Goal: Task Accomplishment & Management: Manage account settings

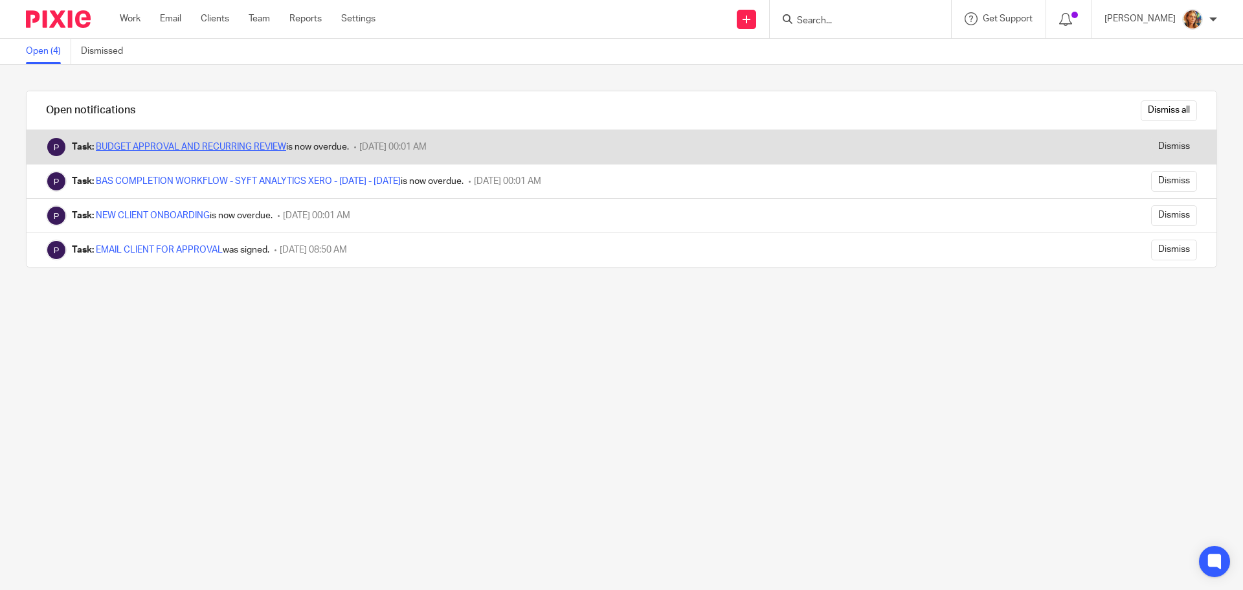
click at [228, 145] on link "BUDGET APPROVAL AND RECURRING REVIEW" at bounding box center [191, 146] width 190 height 9
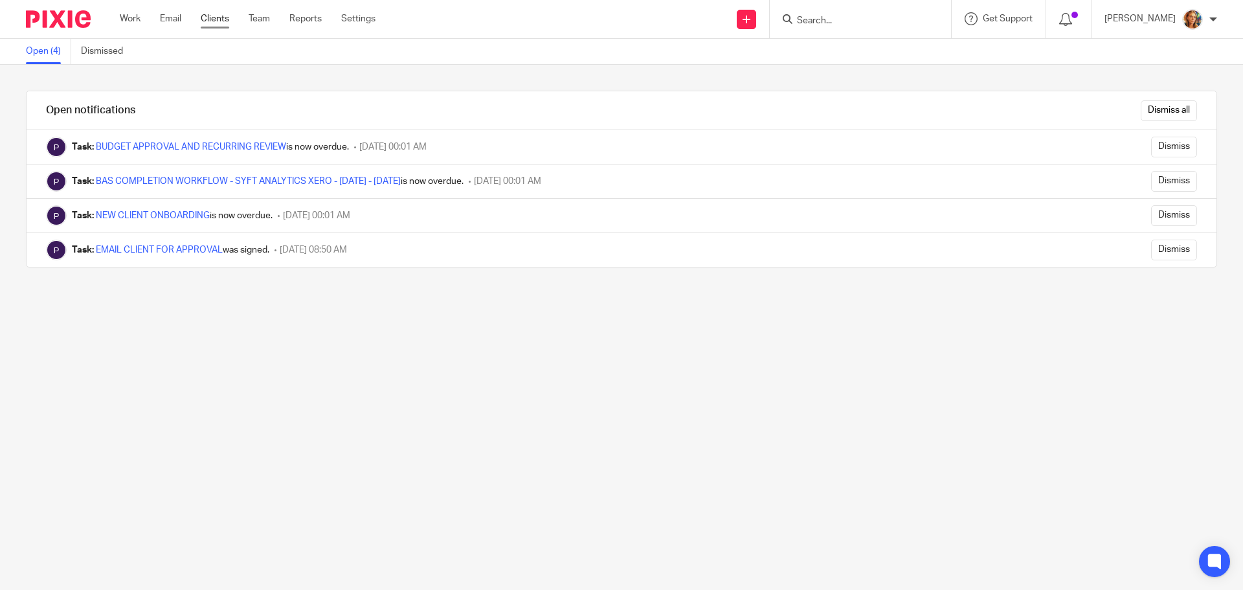
click at [218, 16] on link "Clients" at bounding box center [215, 18] width 28 height 13
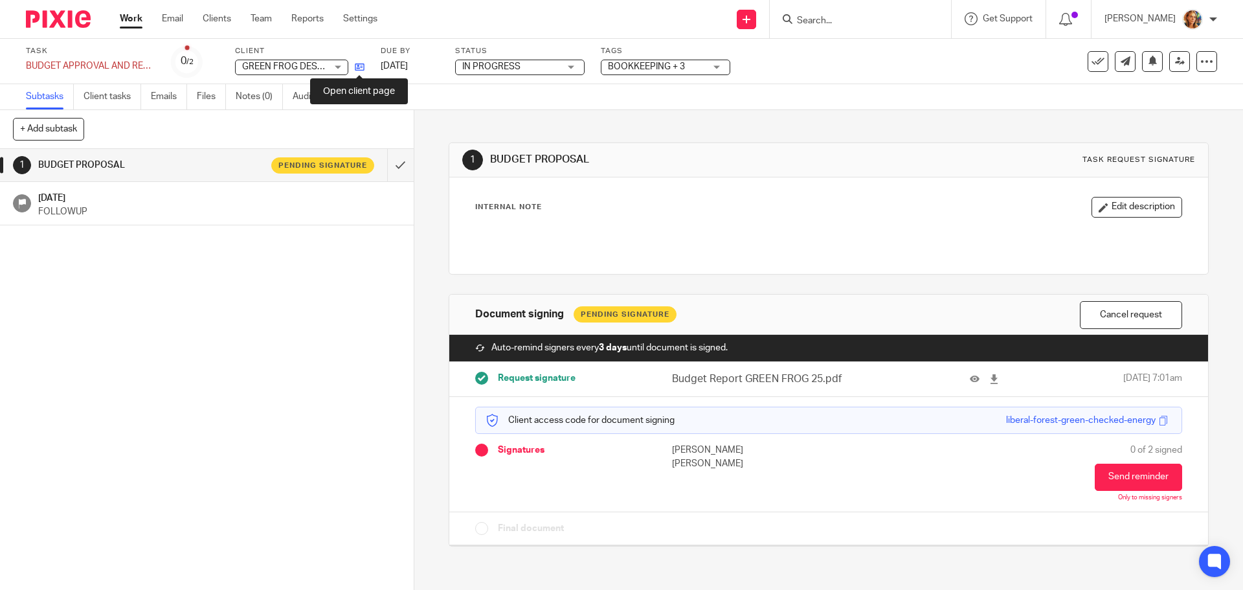
click at [359, 66] on icon at bounding box center [360, 67] width 10 height 10
click at [184, 60] on div "0 /2" at bounding box center [187, 61] width 13 height 15
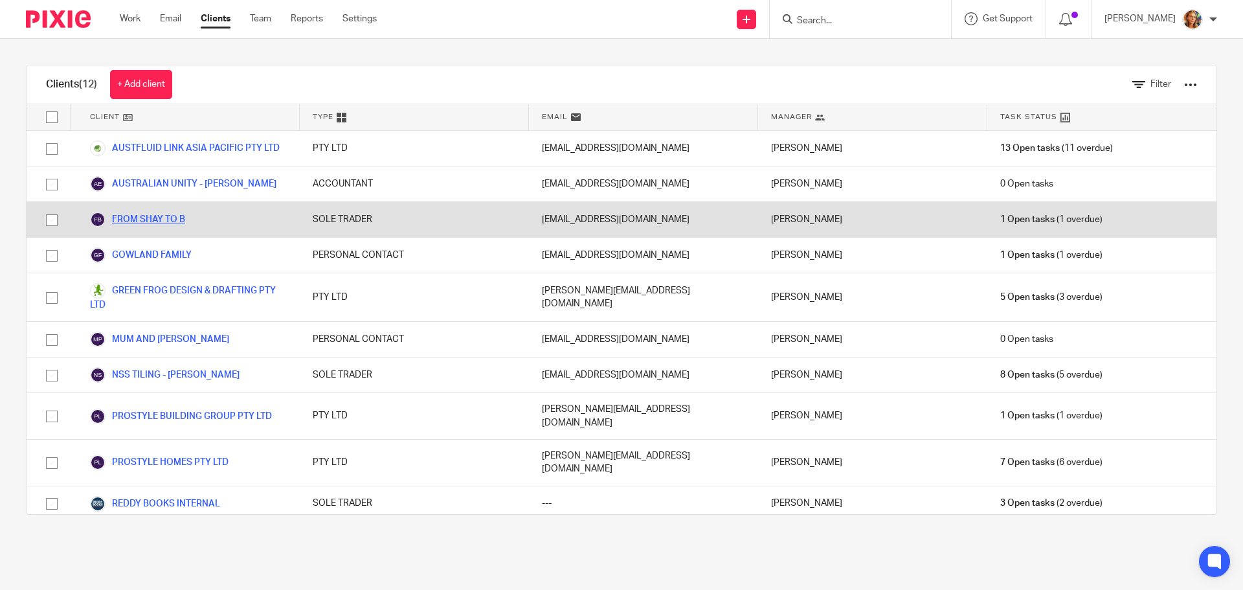
click at [168, 224] on link "FROM SHAY TO B" at bounding box center [137, 220] width 95 height 16
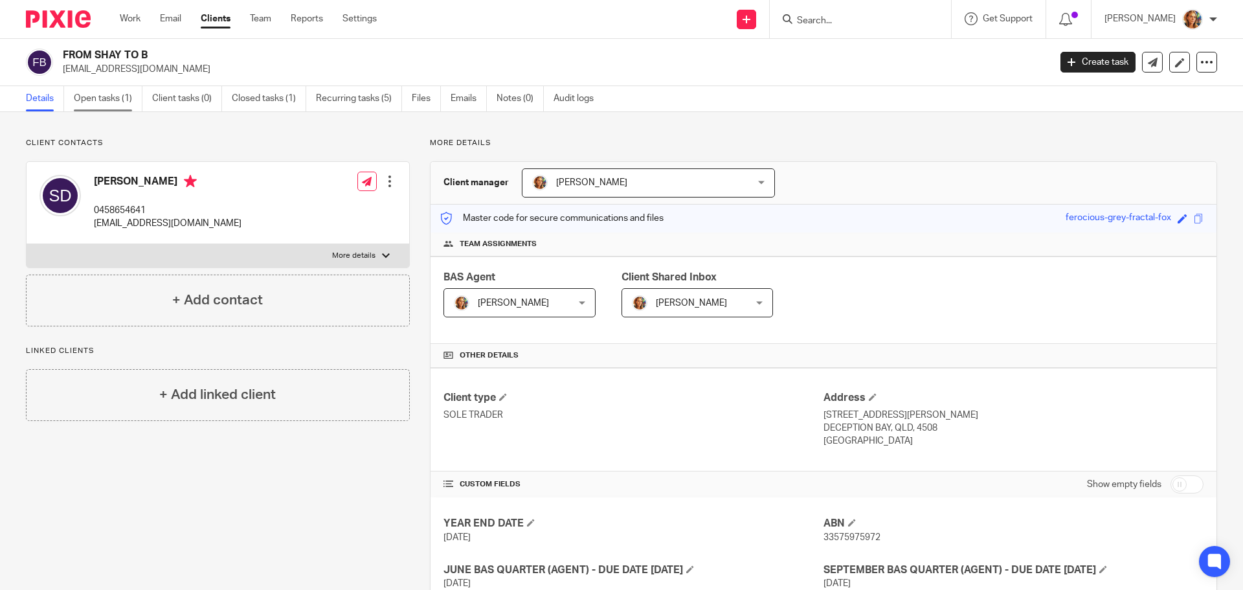
click at [106, 102] on link "Open tasks (1)" at bounding box center [108, 98] width 69 height 25
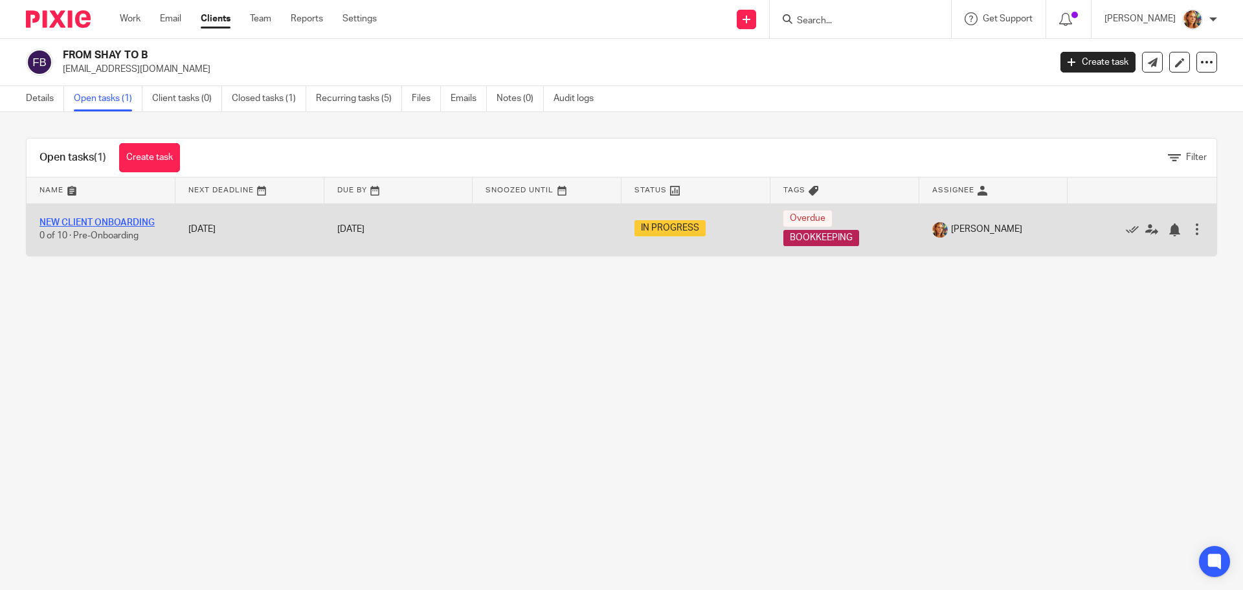
click at [135, 219] on link "NEW CLIENT ONBOARDING" at bounding box center [96, 222] width 115 height 9
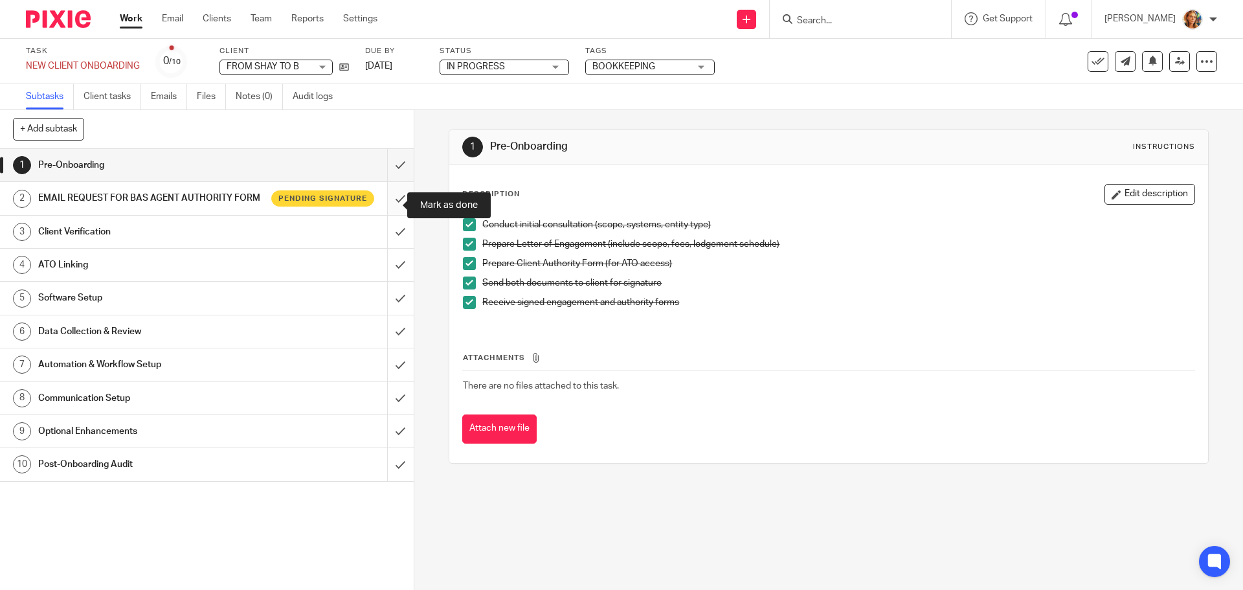
click at [384, 206] on input "submit" at bounding box center [207, 198] width 414 height 32
click at [230, 241] on h1 "Client Verification" at bounding box center [150, 231] width 224 height 19
click at [399, 210] on input "submit" at bounding box center [207, 198] width 414 height 32
click at [150, 236] on h1 "Client Verification" at bounding box center [150, 231] width 224 height 19
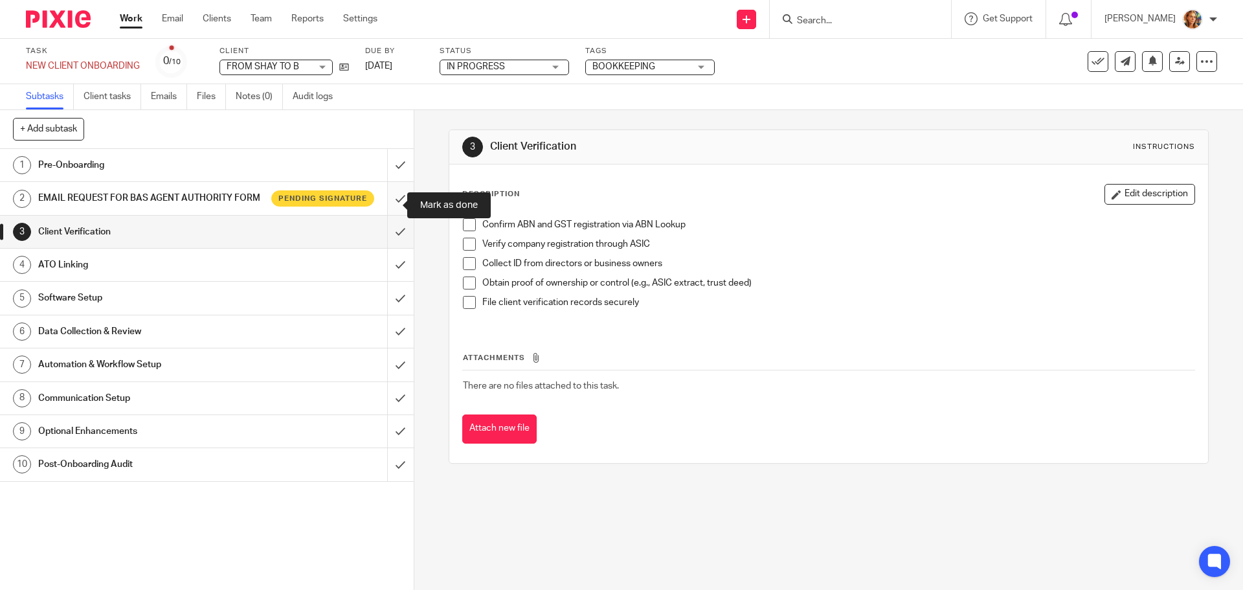
click at [394, 210] on input "submit" at bounding box center [207, 198] width 414 height 32
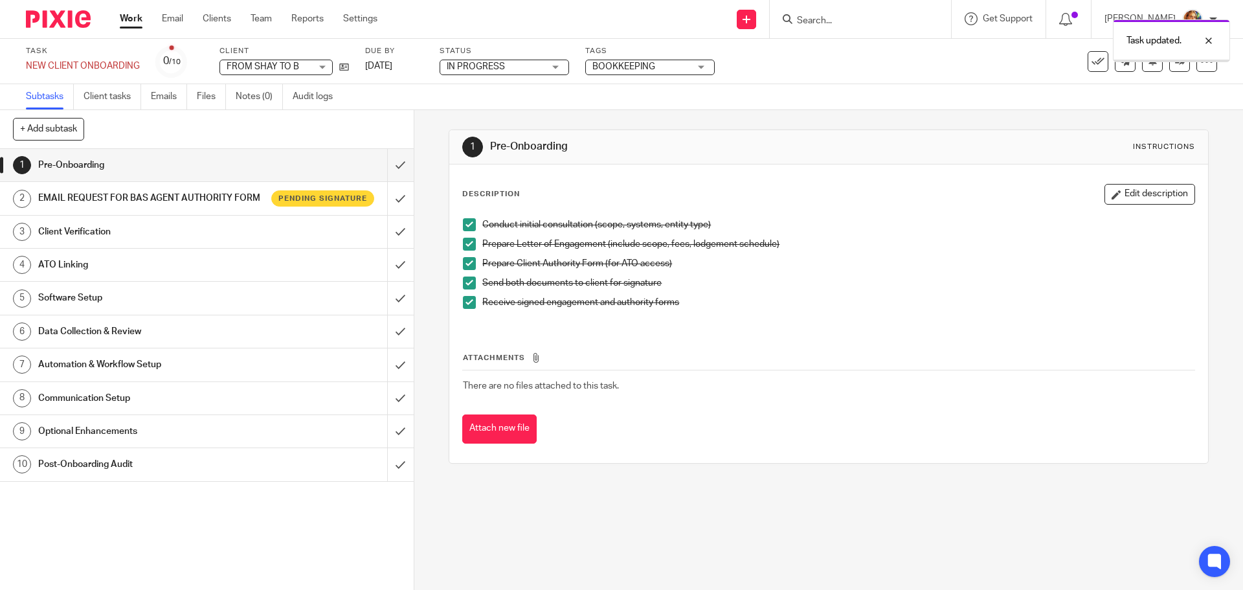
click at [308, 241] on div "Client Verification" at bounding box center [206, 231] width 336 height 19
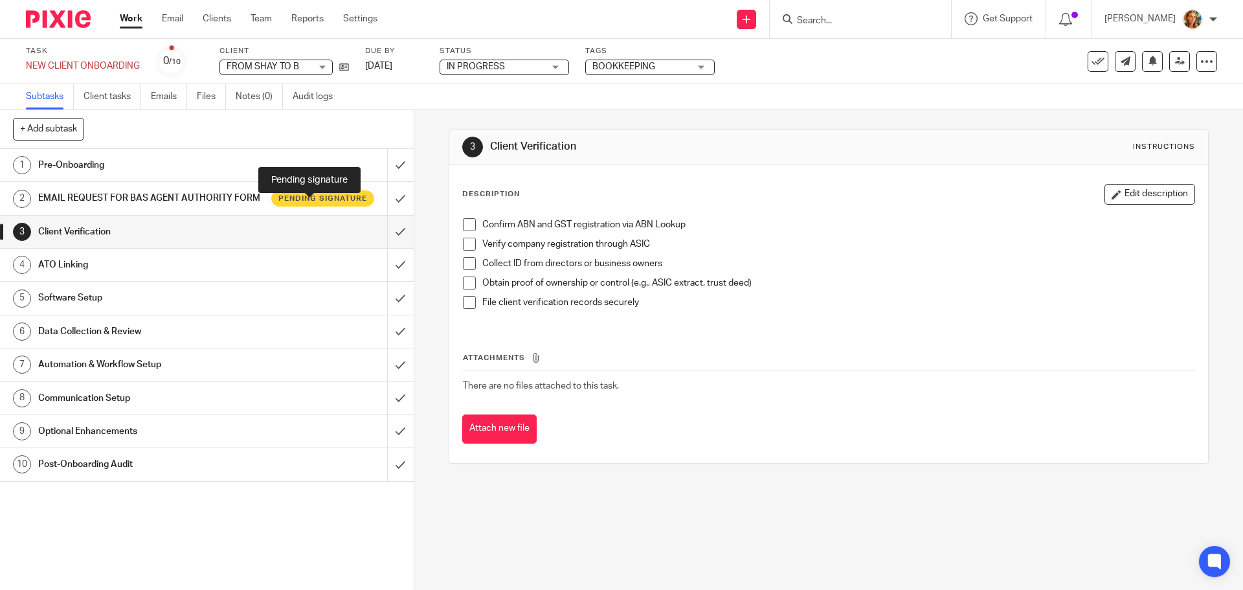
click at [328, 204] on span "Pending signature" at bounding box center [322, 198] width 89 height 11
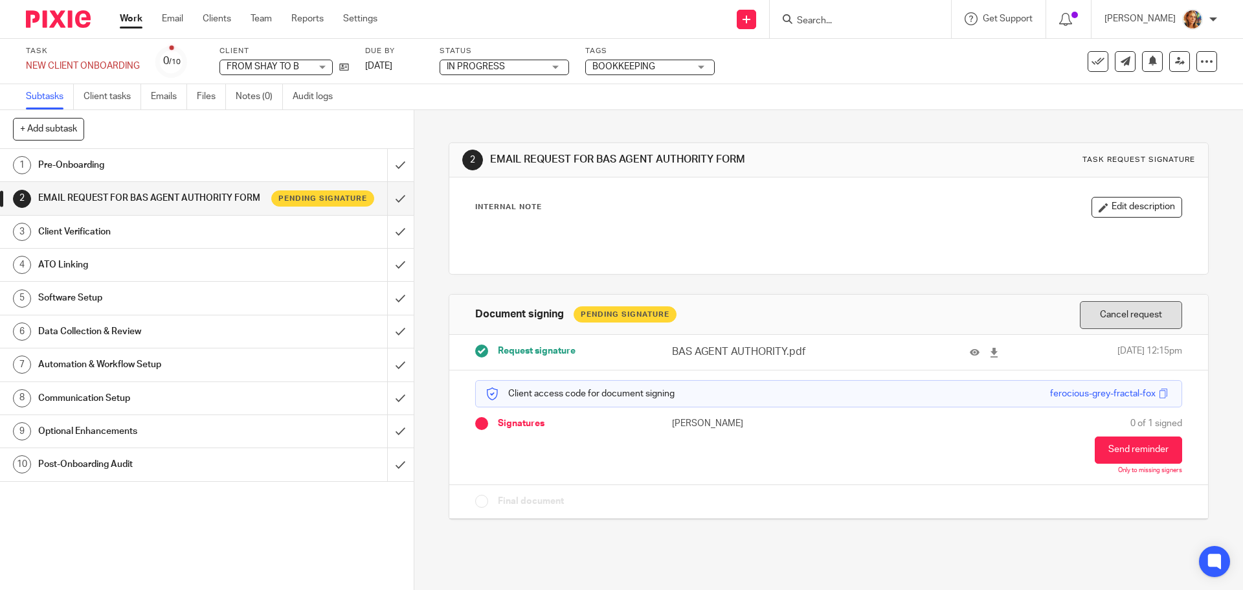
click at [1132, 323] on button "Cancel request" at bounding box center [1131, 315] width 102 height 28
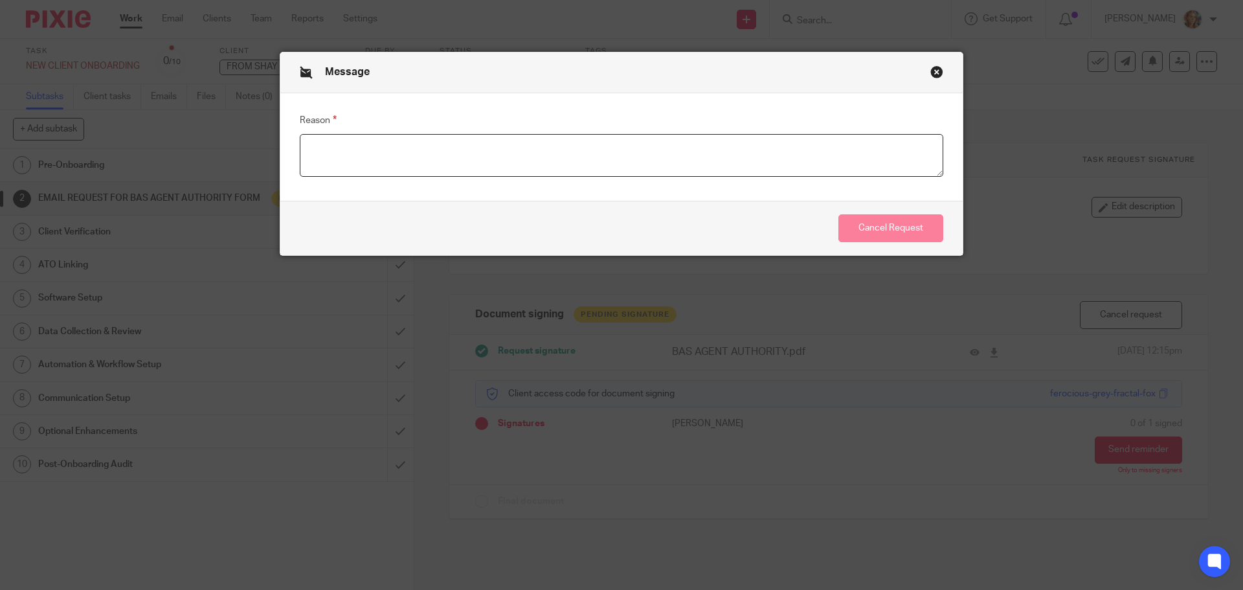
click at [306, 157] on textarea "Reason" at bounding box center [621, 155] width 643 height 43
type textarea "RECEIVED PAPER VERSION"
click at [885, 228] on button "Cancel Request" at bounding box center [890, 228] width 105 height 28
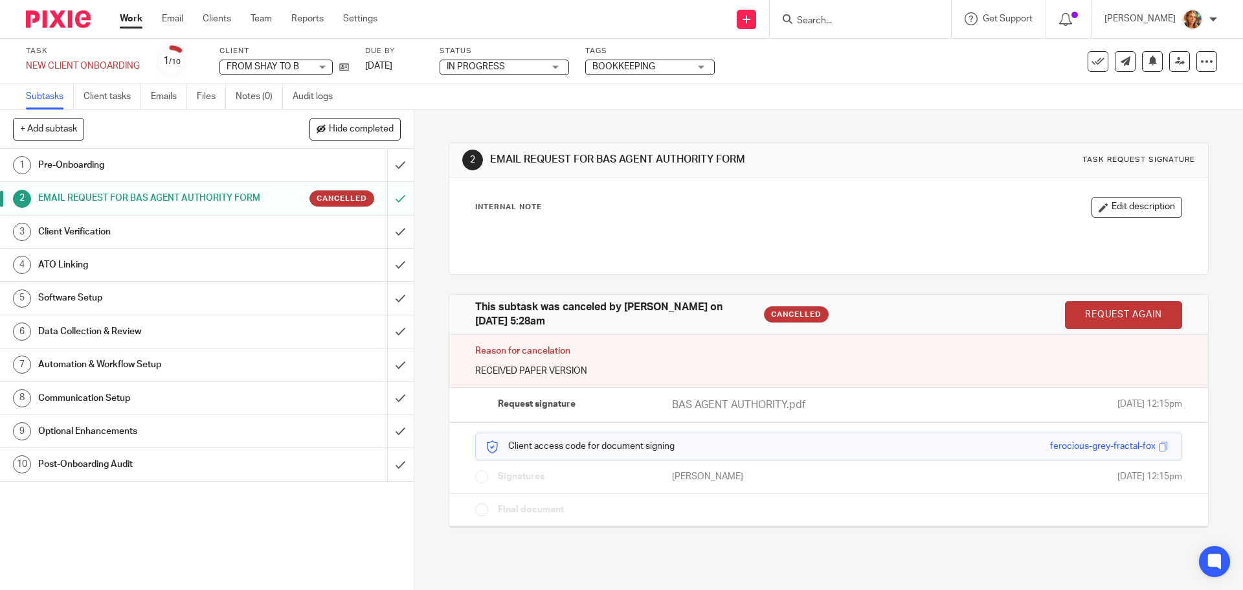
click at [269, 238] on div "Client Verification" at bounding box center [206, 231] width 336 height 19
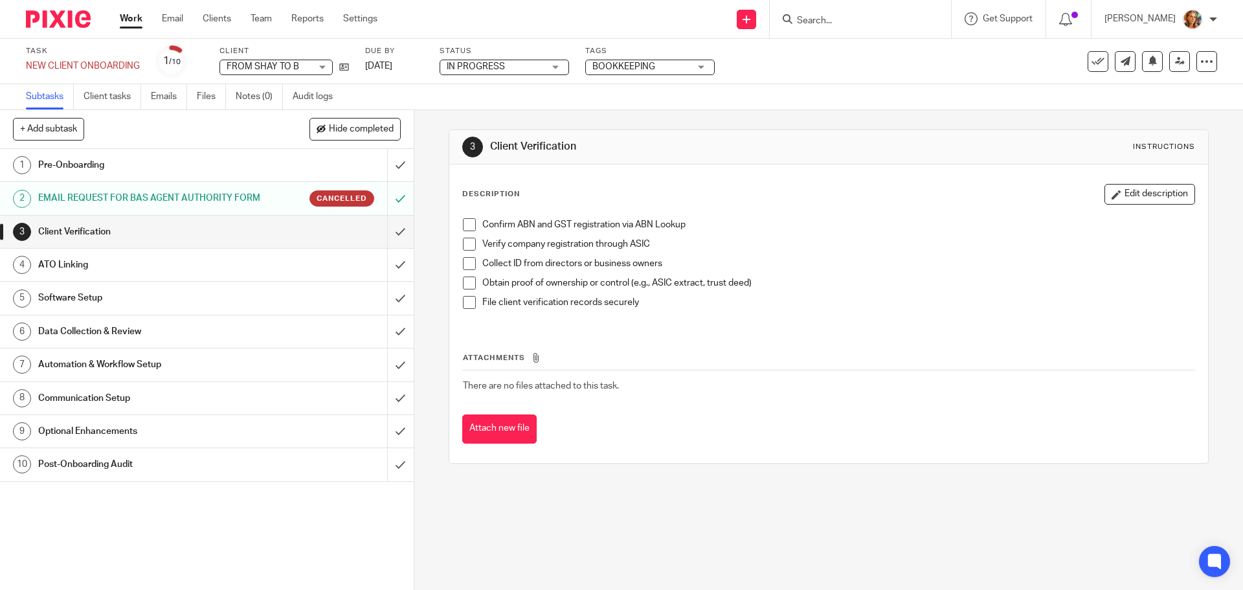
click at [465, 307] on span at bounding box center [469, 302] width 13 height 13
click at [466, 282] on span at bounding box center [469, 282] width 13 height 13
click at [465, 261] on span at bounding box center [469, 263] width 13 height 13
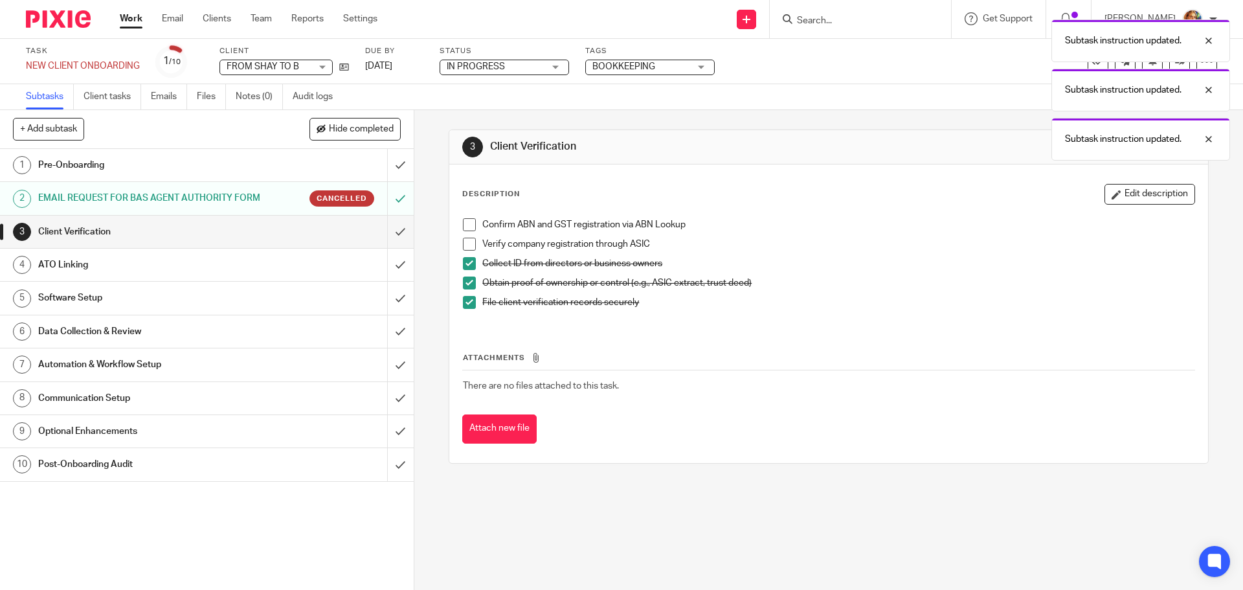
click at [467, 243] on span at bounding box center [469, 244] width 13 height 13
click at [466, 230] on span at bounding box center [469, 224] width 13 height 13
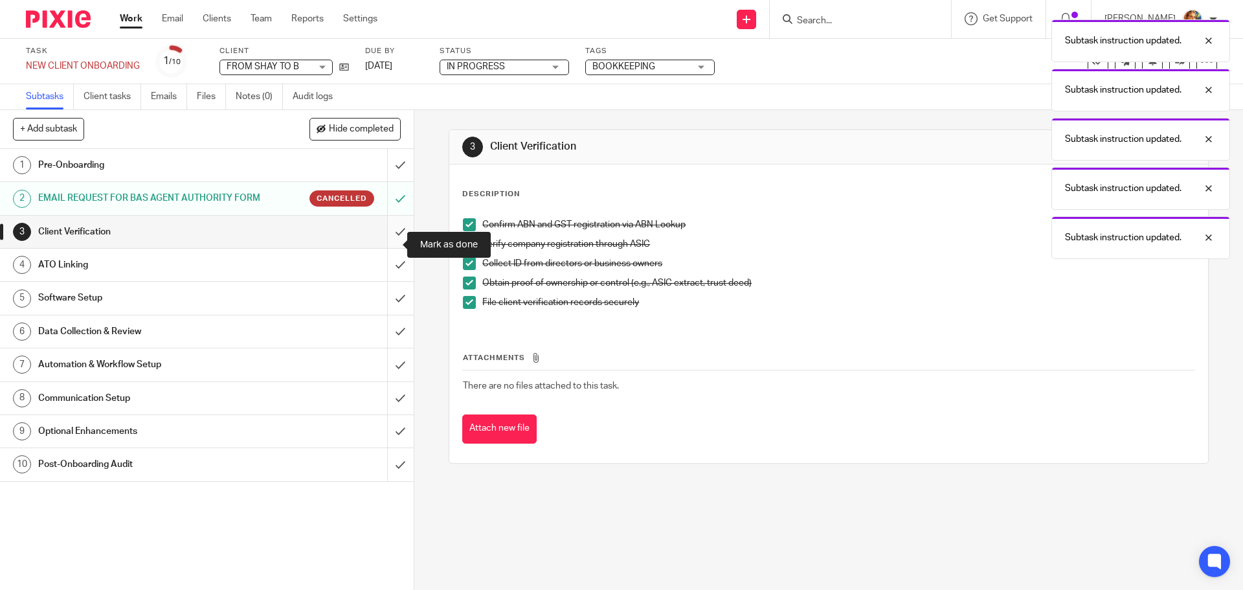
click at [379, 244] on input "submit" at bounding box center [207, 232] width 414 height 32
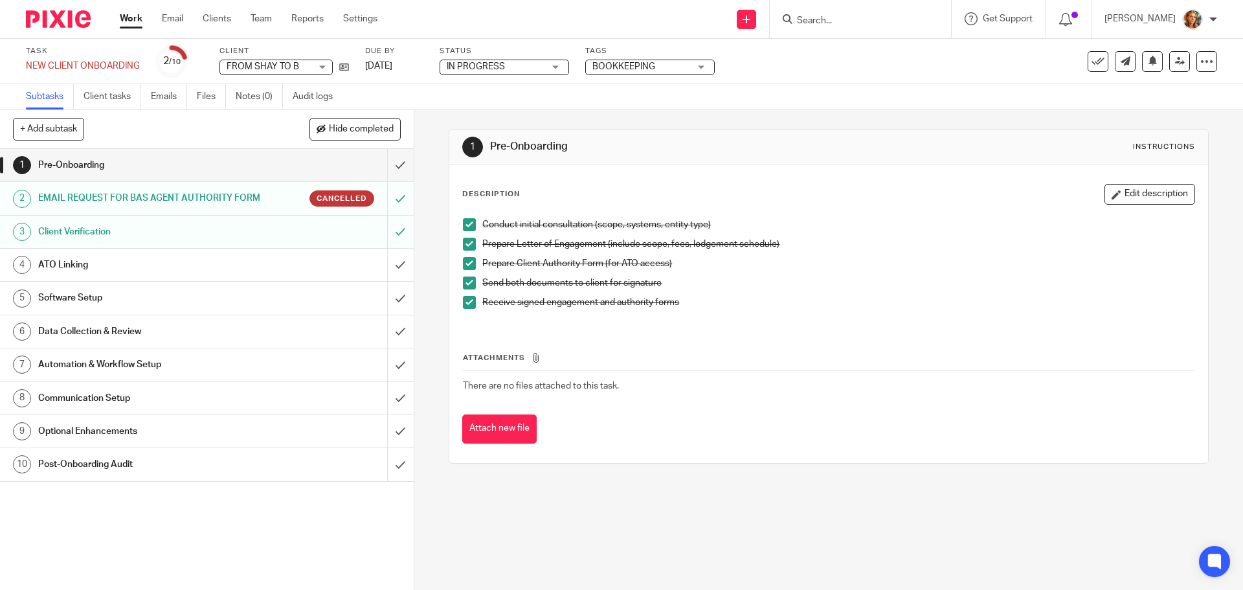
drag, startPoint x: 0, startPoint y: 0, endPoint x: 346, endPoint y: 278, distance: 444.3
click at [346, 274] on div "ATO Linking" at bounding box center [206, 264] width 336 height 19
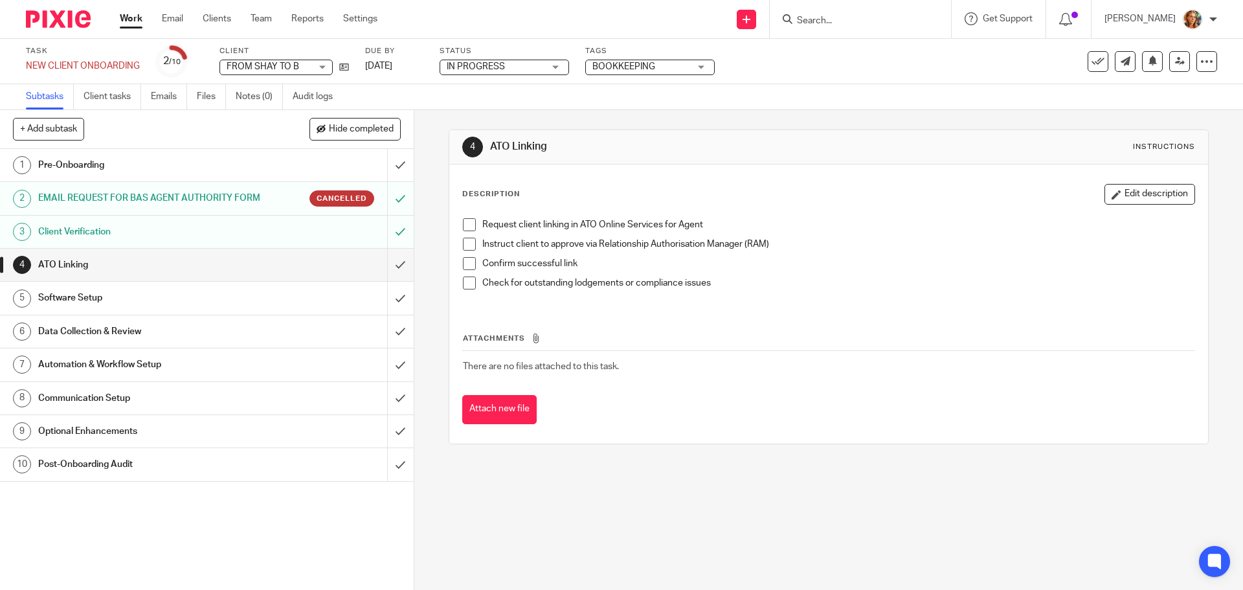
click at [330, 153] on link "1 Pre-Onboarding" at bounding box center [193, 165] width 387 height 32
click at [394, 173] on input "submit" at bounding box center [207, 165] width 414 height 32
click at [384, 280] on input "submit" at bounding box center [207, 265] width 414 height 32
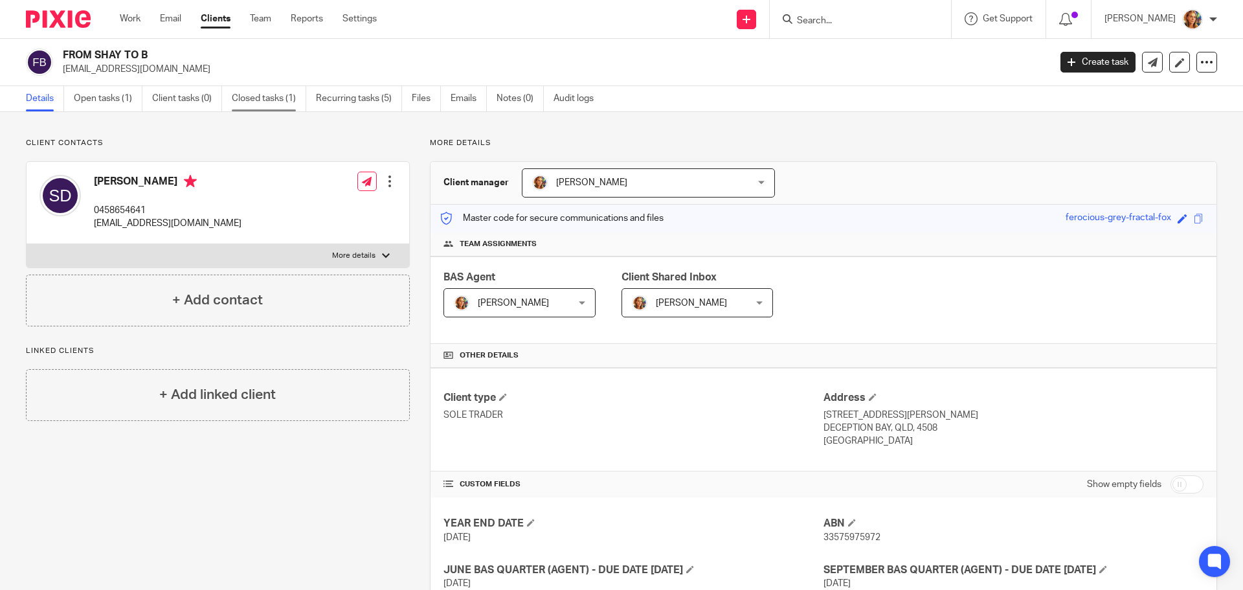
click at [284, 95] on link "Closed tasks (1)" at bounding box center [269, 98] width 74 height 25
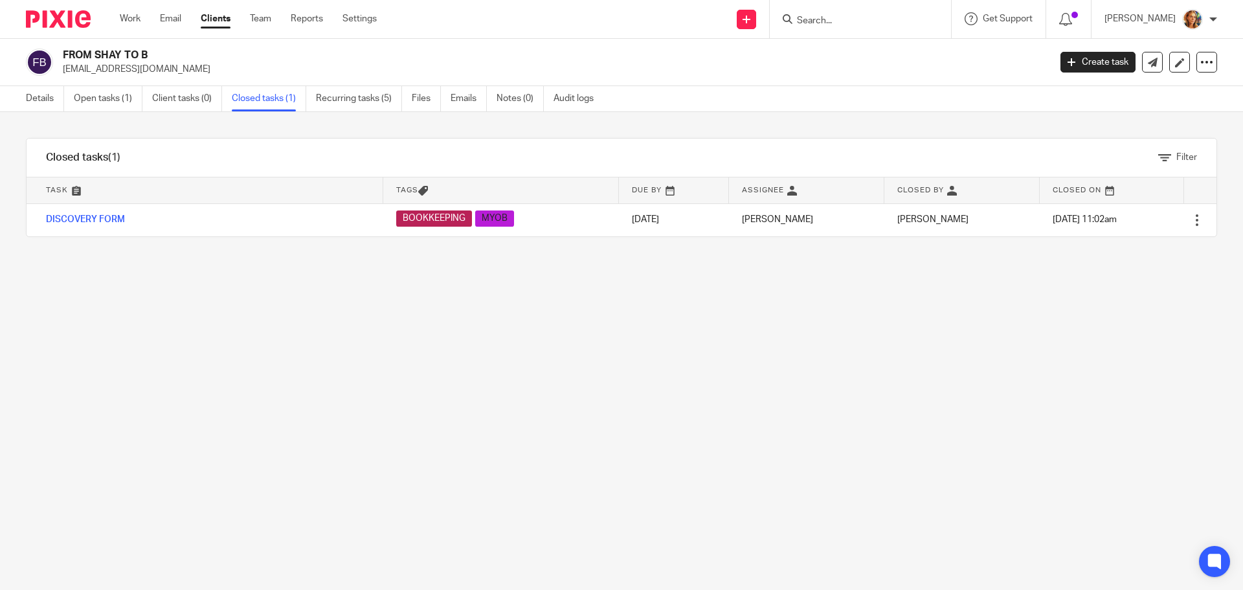
click at [449, 95] on ul "Details Open tasks (1) Client tasks (0) Closed tasks (1) Recurring tasks (5) Fi…" at bounding box center [319, 98] width 587 height 25
click at [460, 95] on link "Emails" at bounding box center [469, 98] width 36 height 25
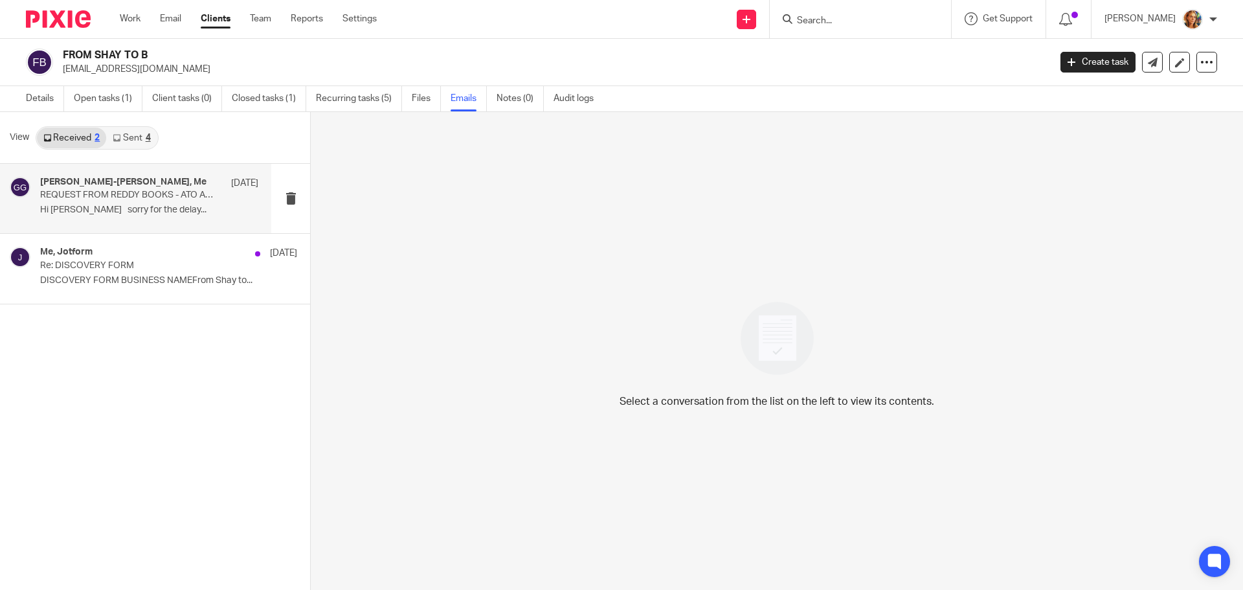
click at [148, 189] on div "shay-lee Dutton, Me 9 Oct" at bounding box center [149, 183] width 218 height 13
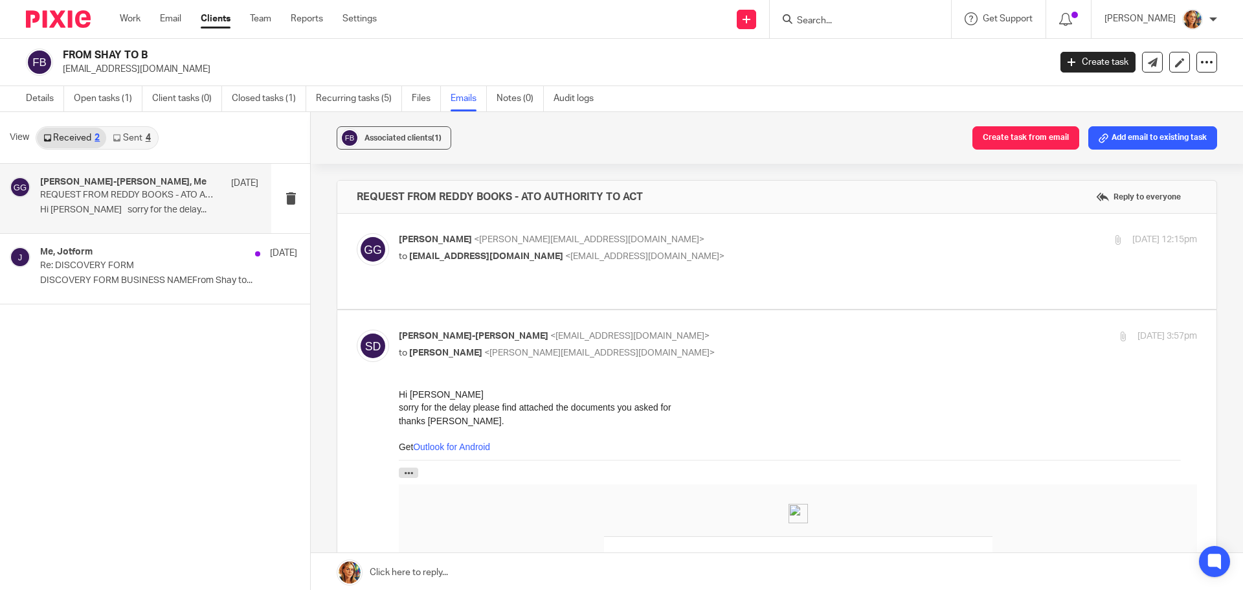
click at [1112, 138] on button "Add email to existing task" at bounding box center [1152, 137] width 129 height 23
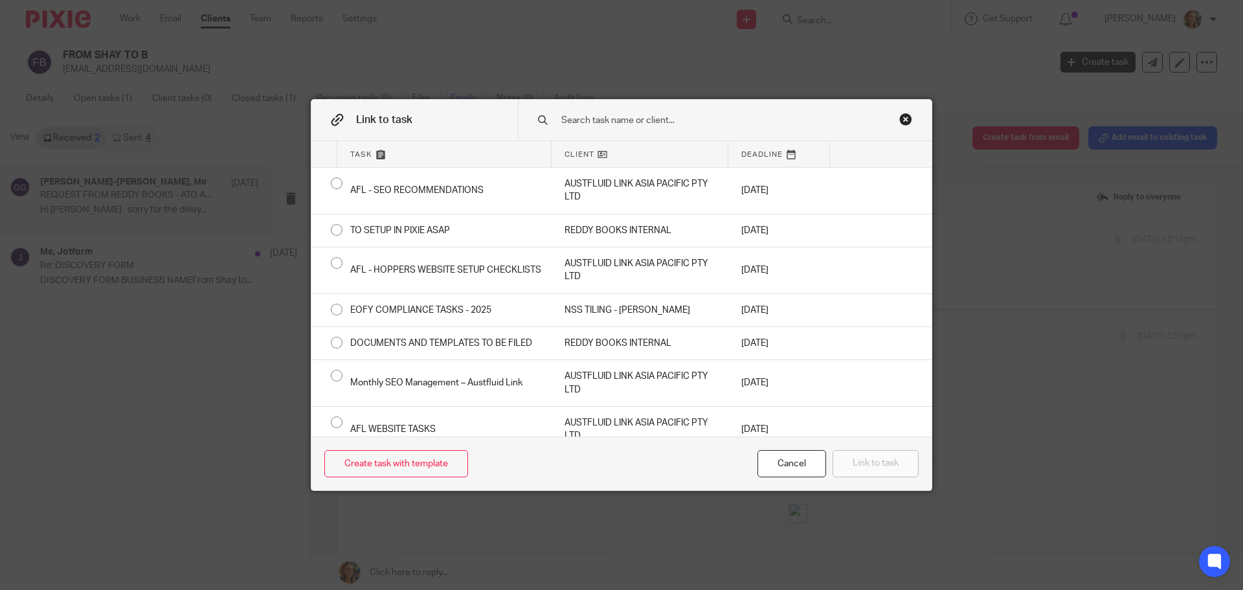
click at [581, 152] on span "Client" at bounding box center [579, 154] width 30 height 11
click at [607, 122] on input "text" at bounding box center [715, 120] width 311 height 14
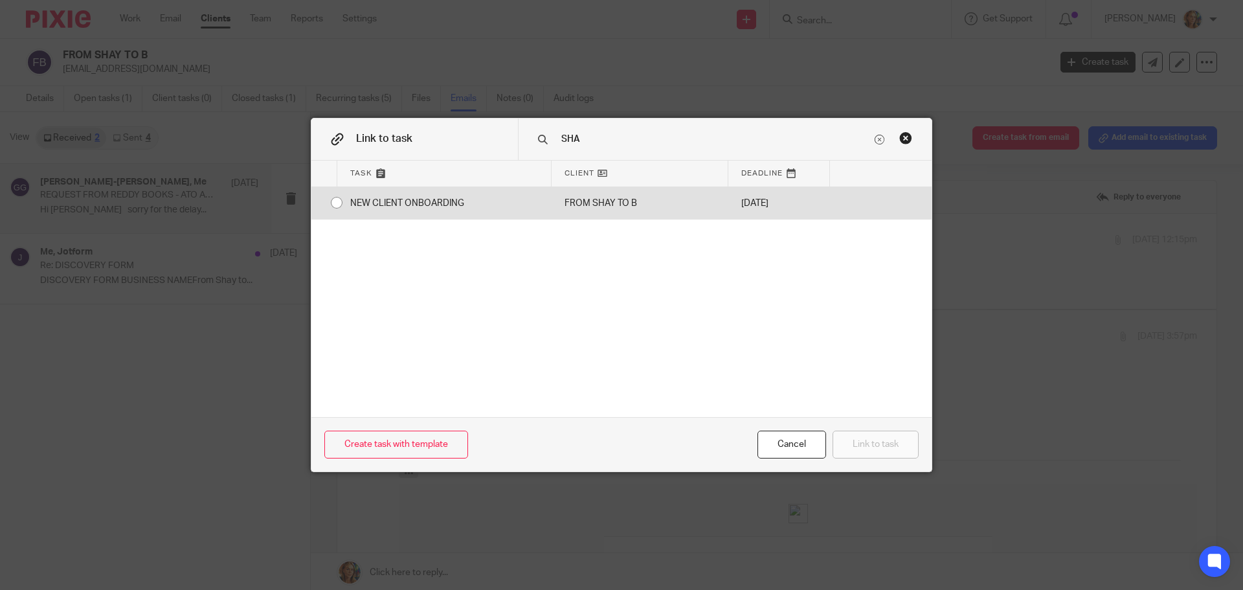
type input "SHA"
click at [342, 206] on div "NEW CLIENT ONBOARDING" at bounding box center [444, 203] width 214 height 32
radio input "true"
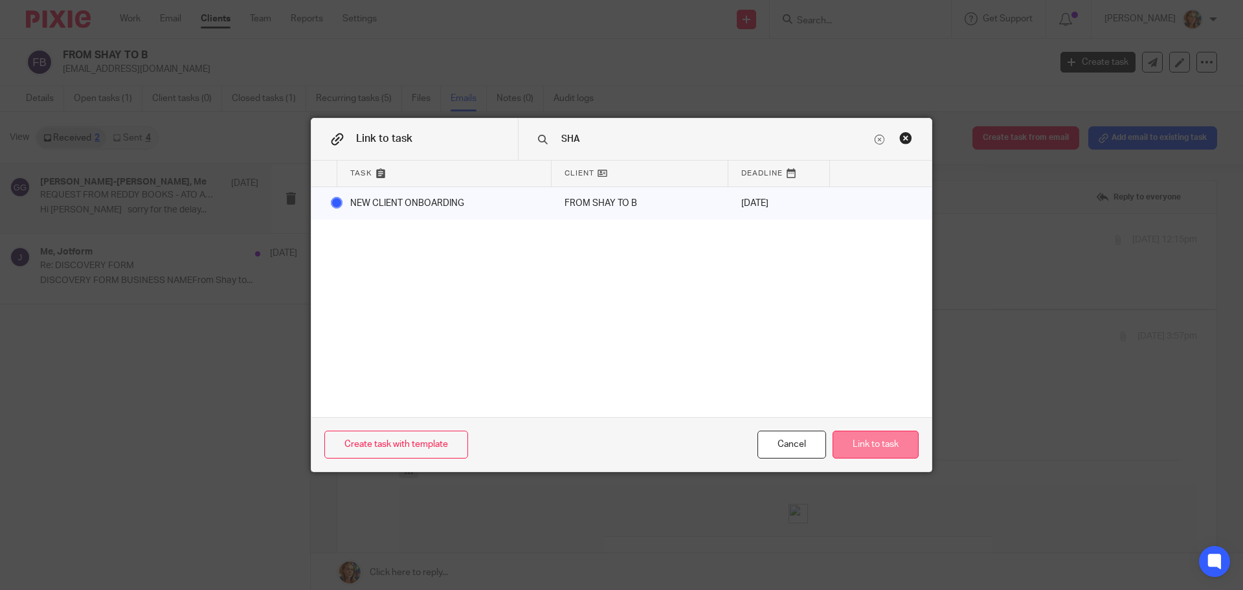
click at [862, 454] on button "Link to task" at bounding box center [875, 444] width 86 height 28
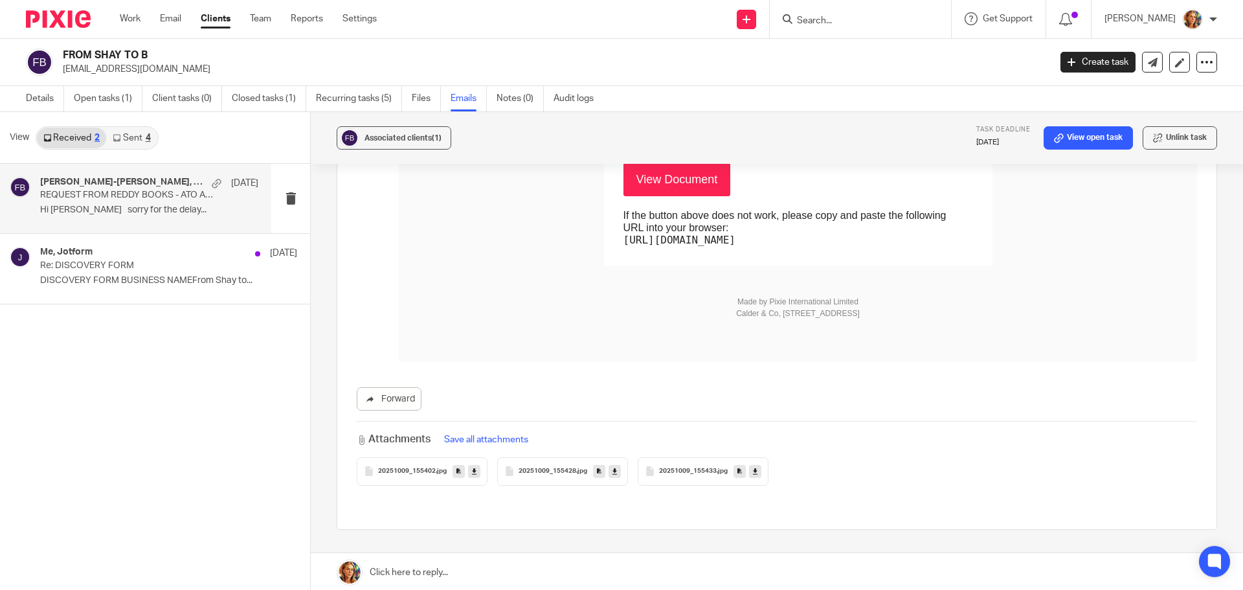
scroll to position [887, 0]
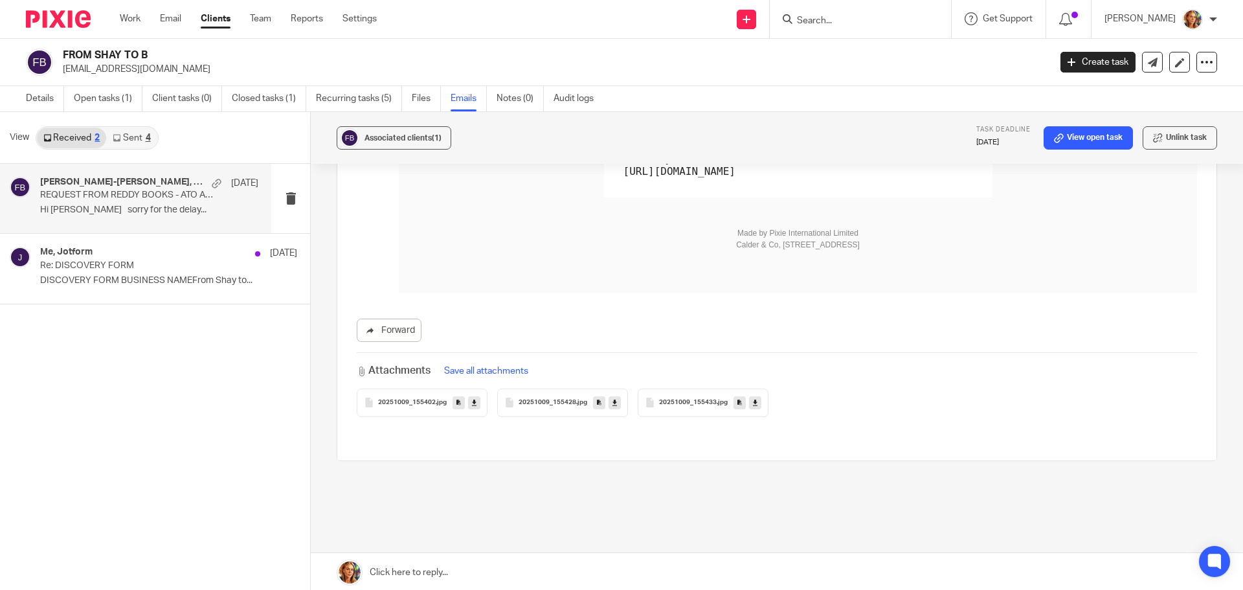
click at [495, 364] on button "Save all attachments" at bounding box center [486, 371] width 92 height 14
click at [168, 260] on p "Re: DISCOVERY FORM" at bounding box center [127, 265] width 175 height 11
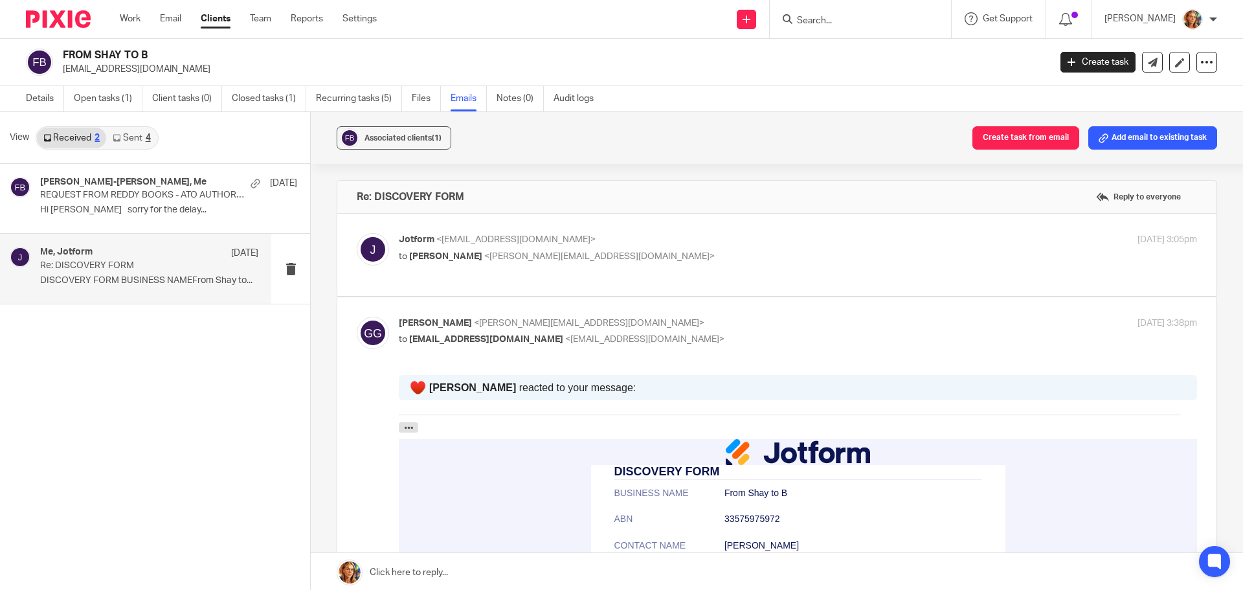
scroll to position [259, 0]
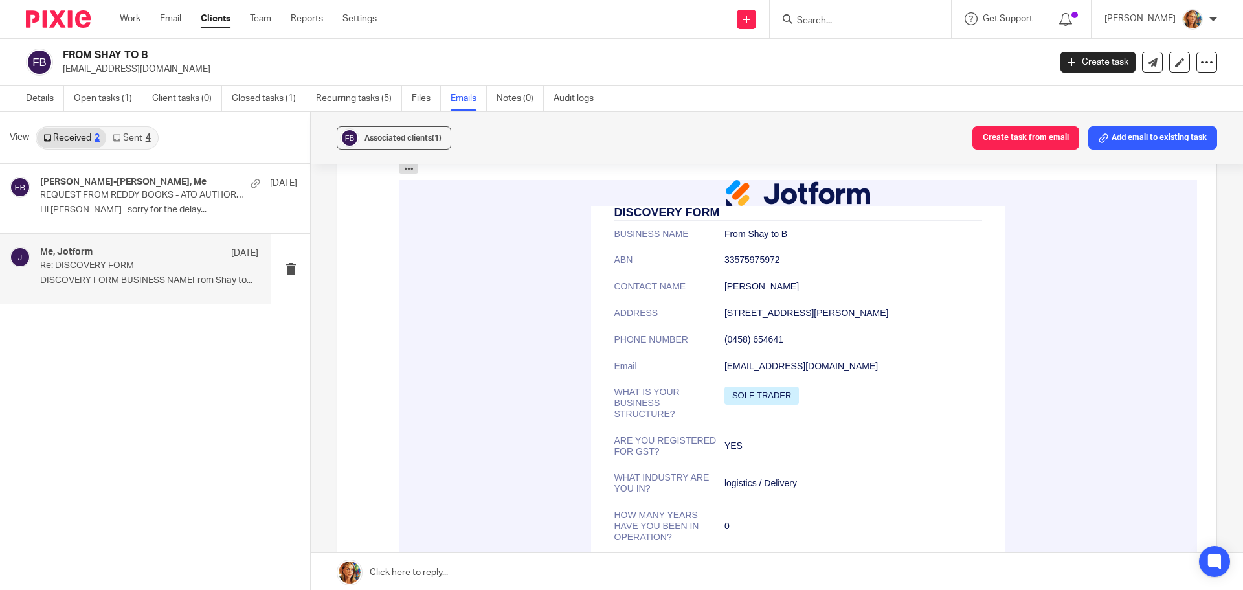
click at [746, 258] on td "33575975972" at bounding box center [853, 259] width 258 height 27
copy td "33575975972"
click at [90, 183] on h4 "shay-lee Dutton, Me" at bounding box center [122, 182] width 165 height 11
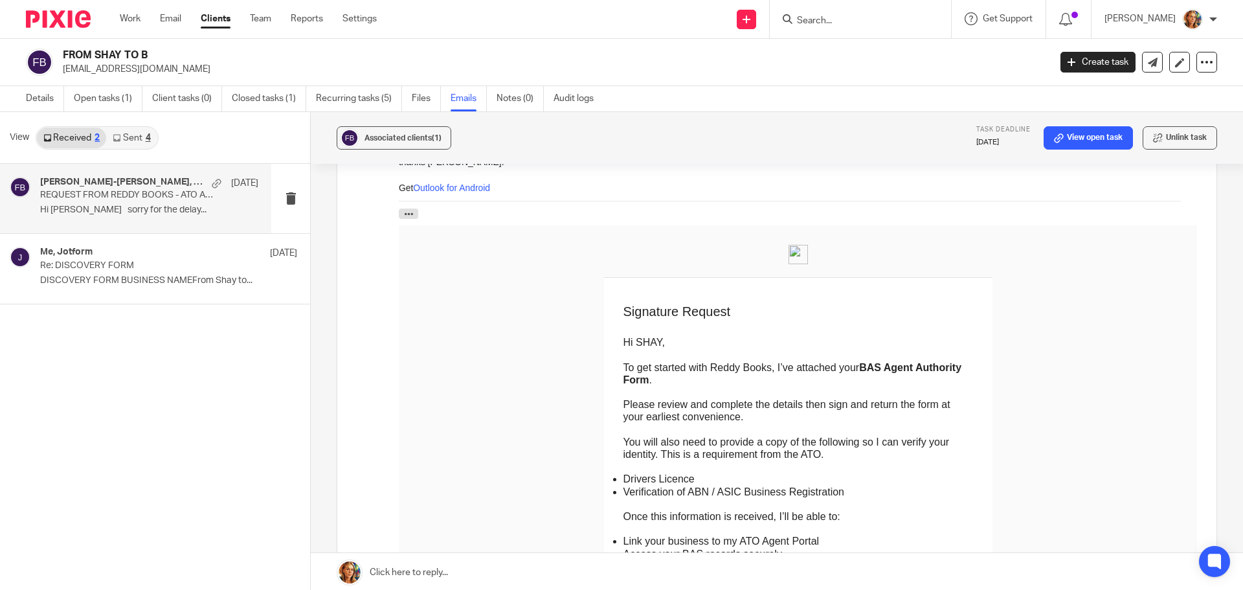
scroll to position [0, 0]
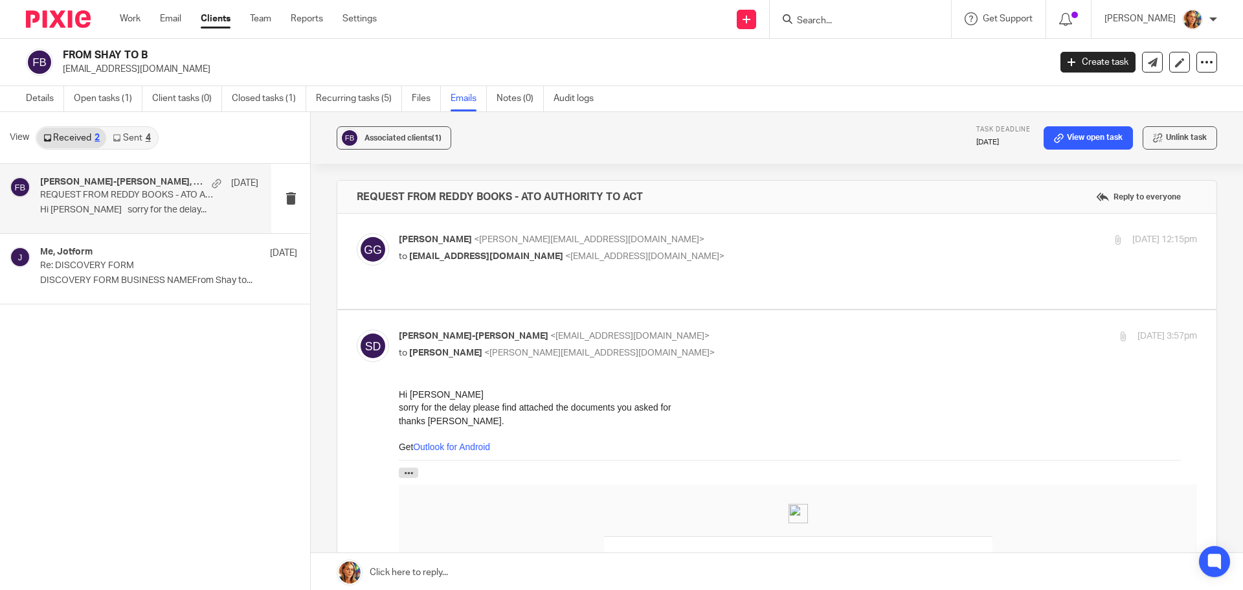
click at [116, 205] on p "Hi Gabrielle sorry for the delay..." at bounding box center [149, 210] width 218 height 11
click at [632, 230] on label at bounding box center [776, 261] width 879 height 95
click at [357, 232] on input "checkbox" at bounding box center [356, 232] width 1 height 1
checkbox input "true"
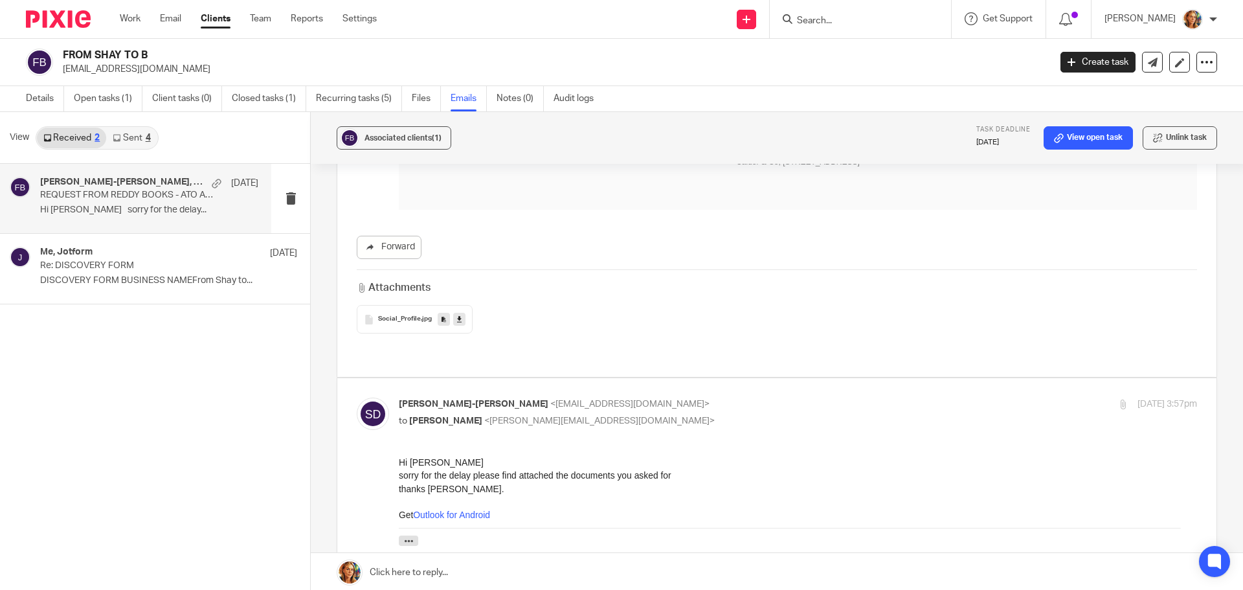
scroll to position [1683, 0]
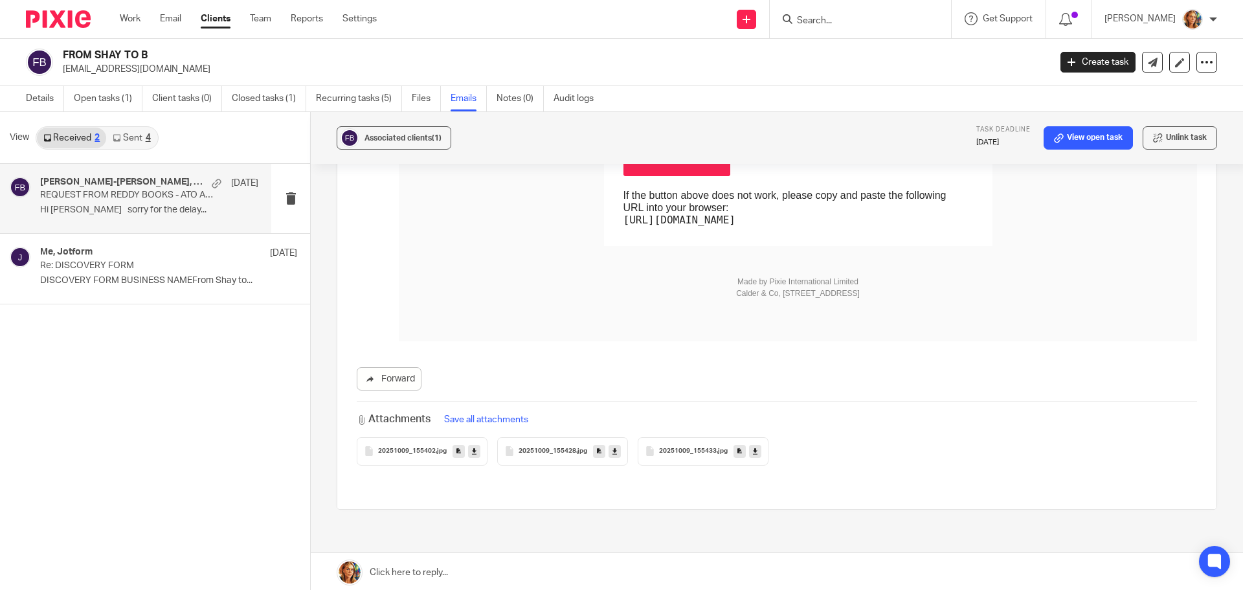
click at [384, 447] on span "20251009_155402" at bounding box center [407, 451] width 58 height 8
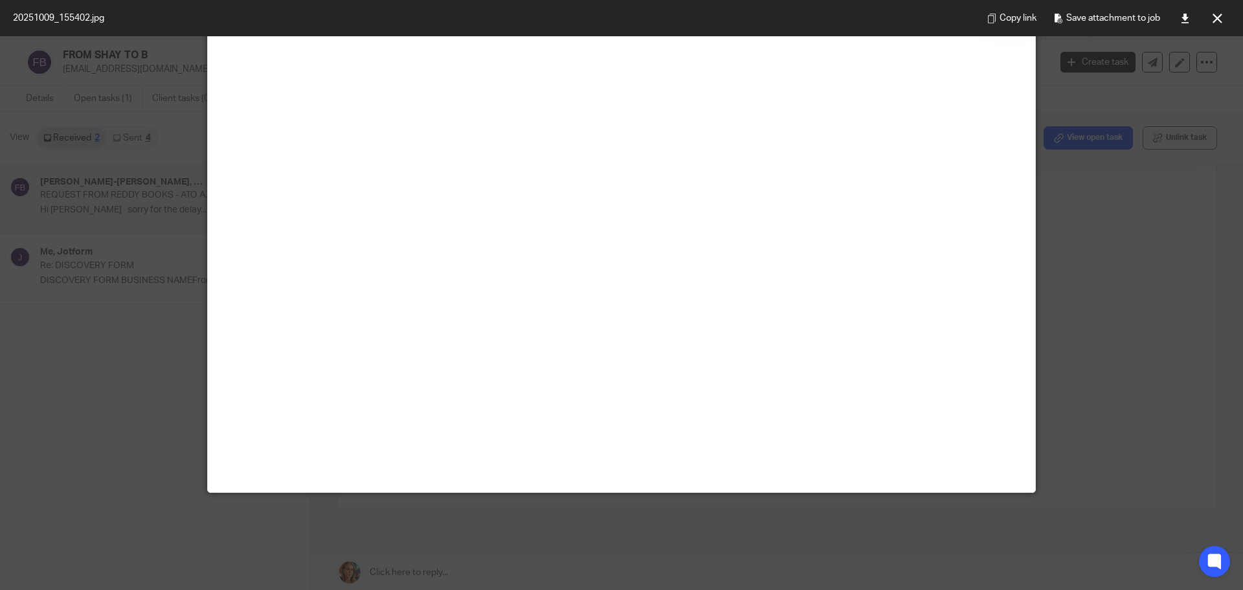
scroll to position [0, 0]
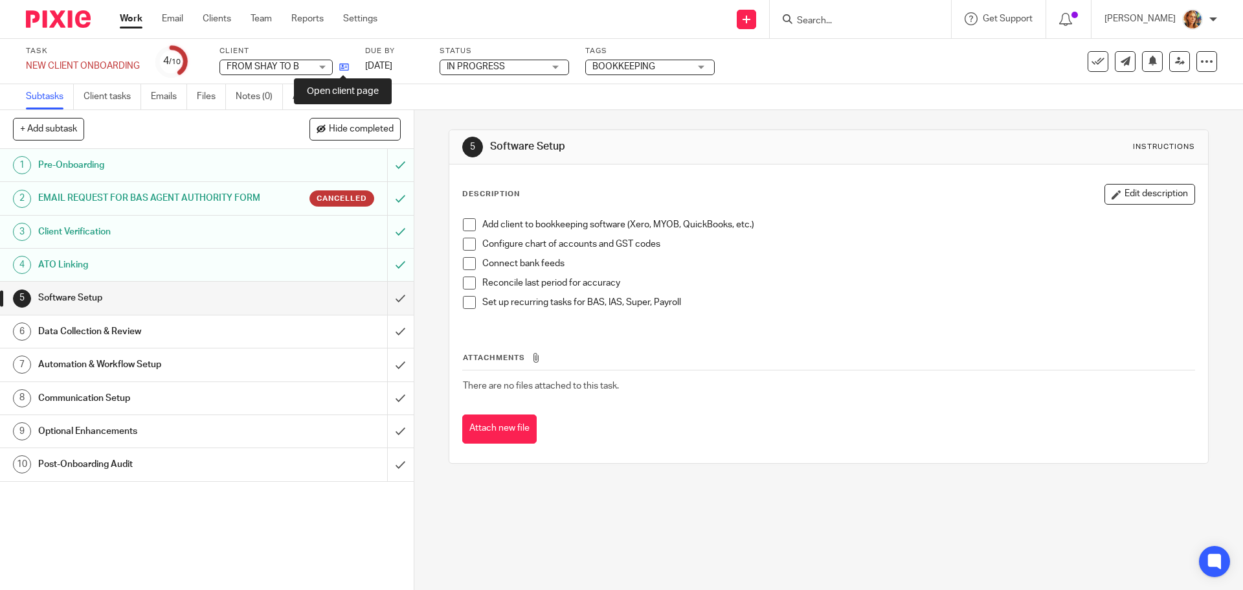
click at [341, 69] on icon at bounding box center [344, 67] width 10 height 10
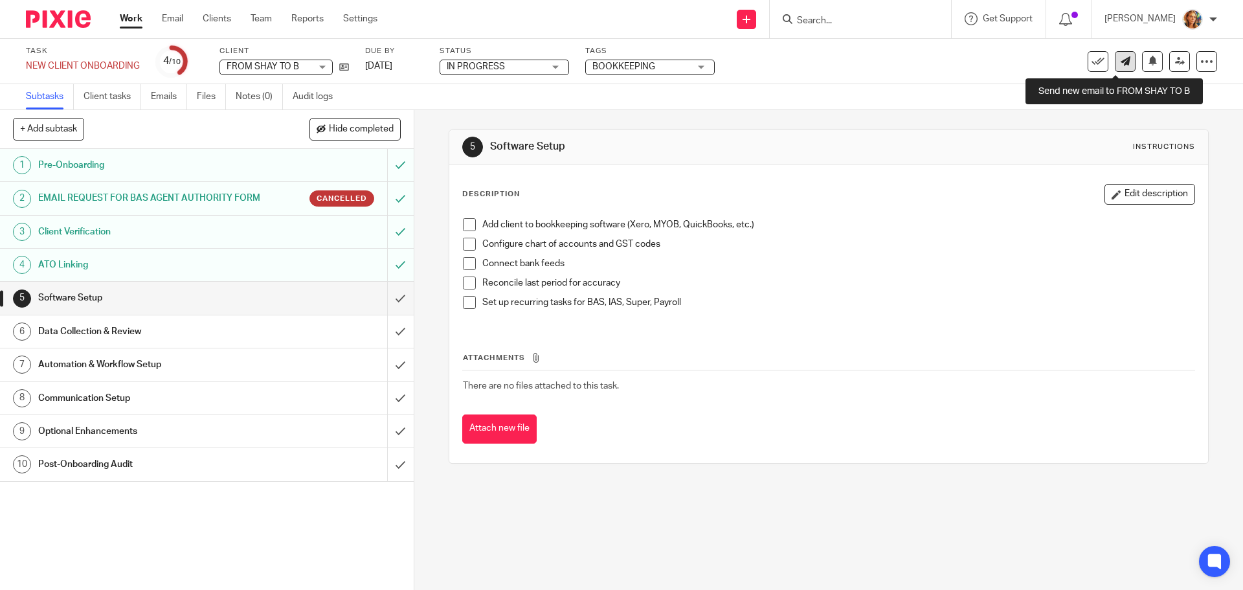
click at [1124, 56] on link at bounding box center [1125, 61] width 21 height 21
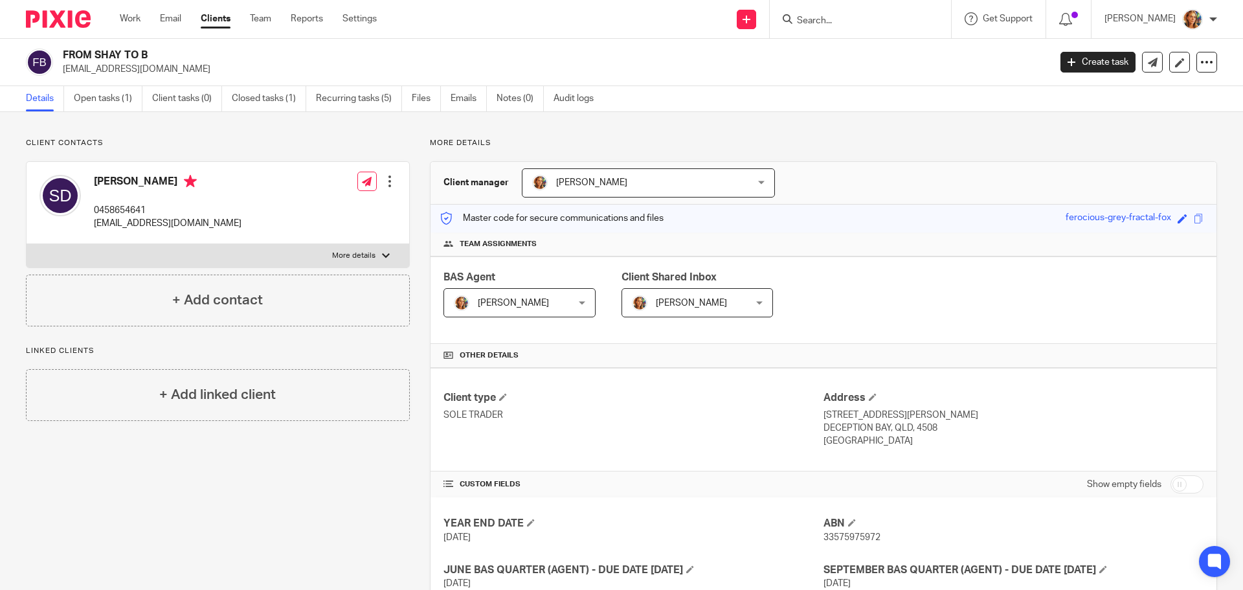
click at [122, 210] on p "0458654641" at bounding box center [168, 210] width 148 height 13
copy p "0458654641"
click at [845, 537] on span "33575975972" at bounding box center [851, 537] width 57 height 9
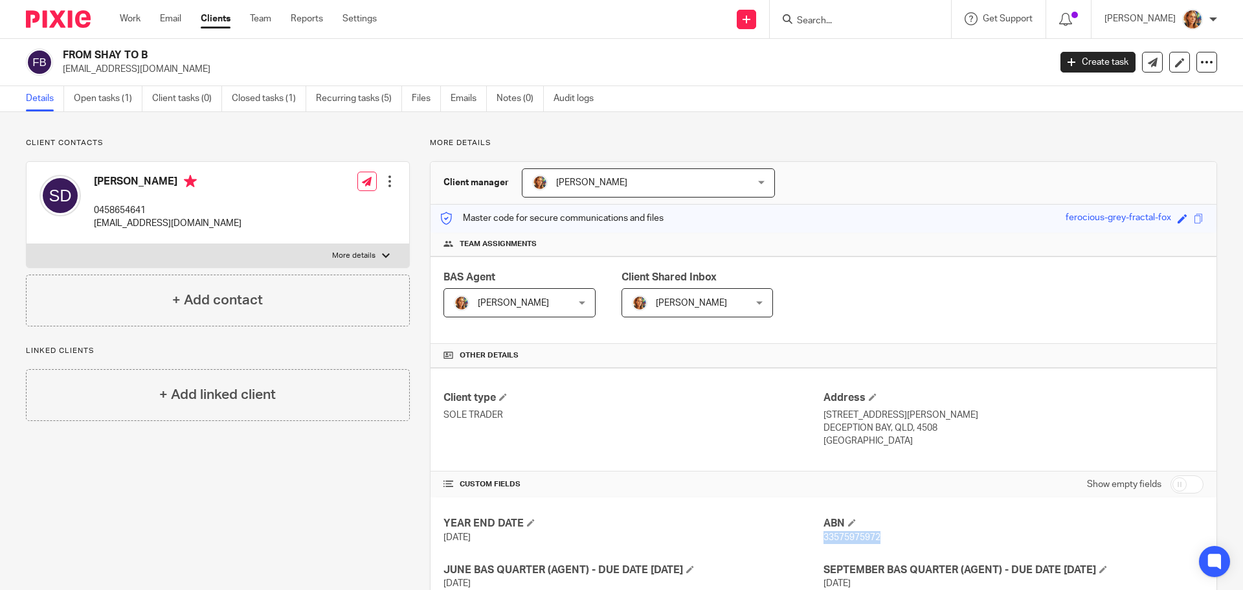
copy span "33575975972"
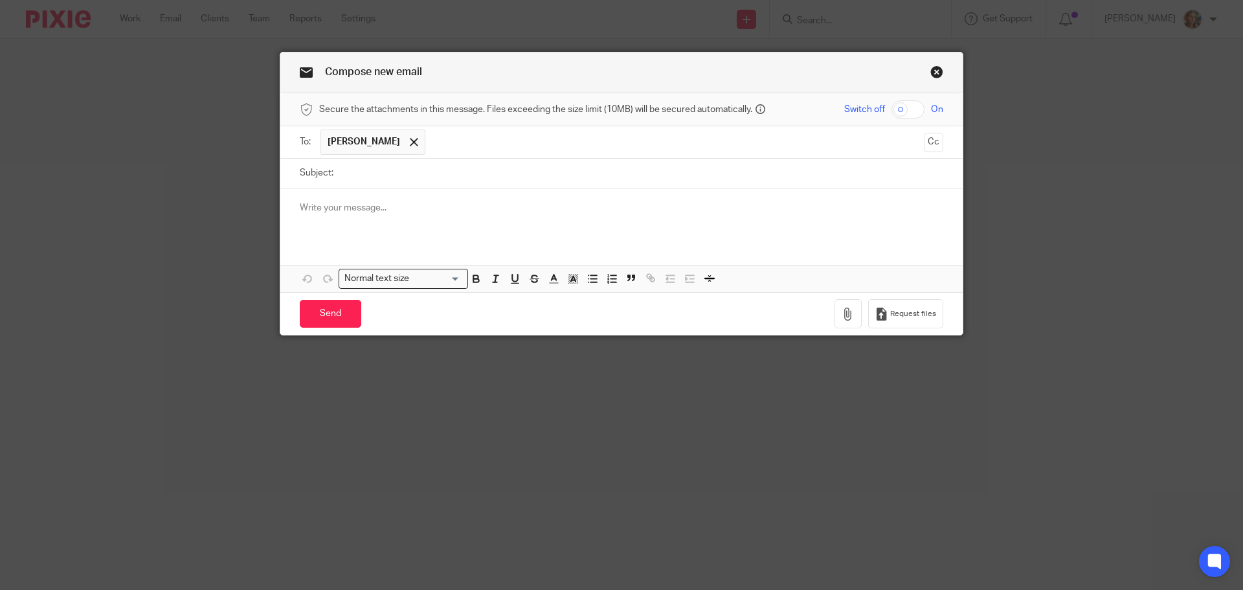
click at [388, 182] on input "Subject:" at bounding box center [641, 173] width 603 height 29
type input "u"
type input "UPDATE FROM REDDY BOOKS - ACCESS"
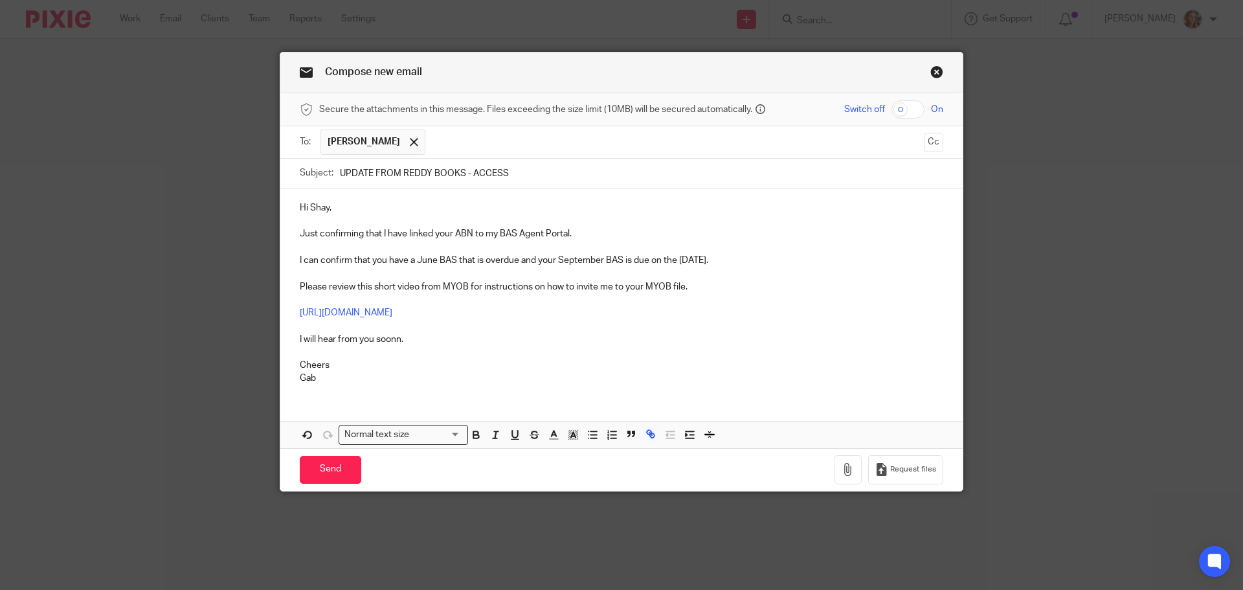
drag, startPoint x: 460, startPoint y: 313, endPoint x: 799, endPoint y: 339, distance: 340.2
click at [799, 339] on p "I will hear from you soonn." at bounding box center [621, 339] width 643 height 13
click at [320, 471] on input "Send" at bounding box center [330, 470] width 61 height 28
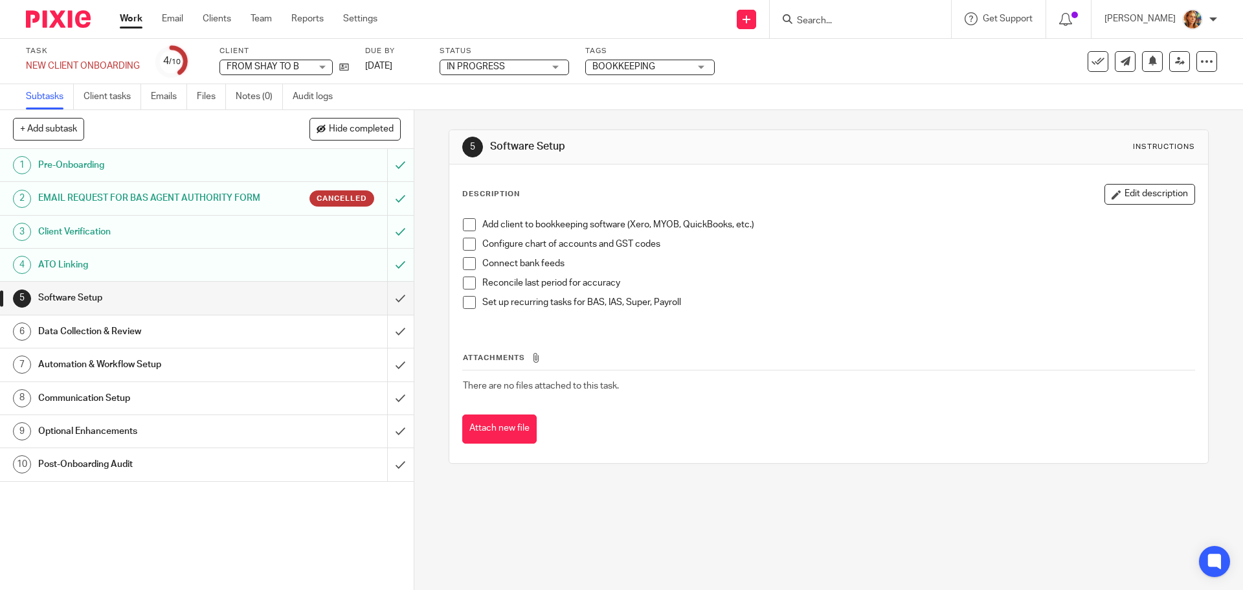
click at [460, 66] on span "IN PROGRESS" at bounding box center [476, 66] width 58 height 9
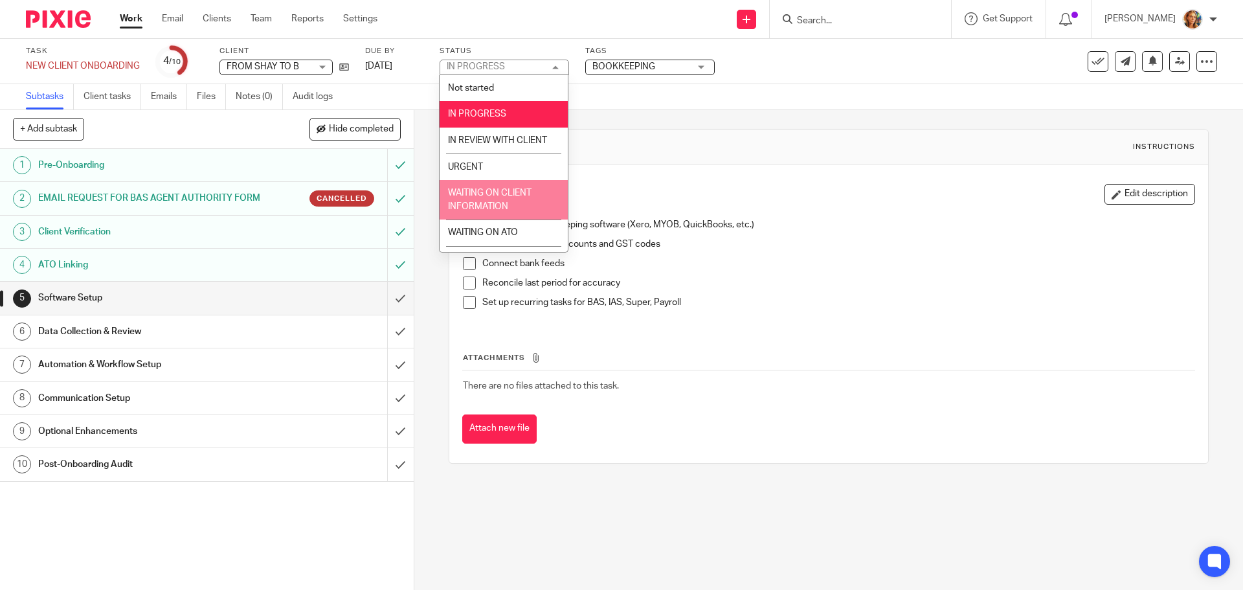
click at [497, 200] on li "WAITING ON CLIENT INFORMATION" at bounding box center [504, 199] width 128 height 39
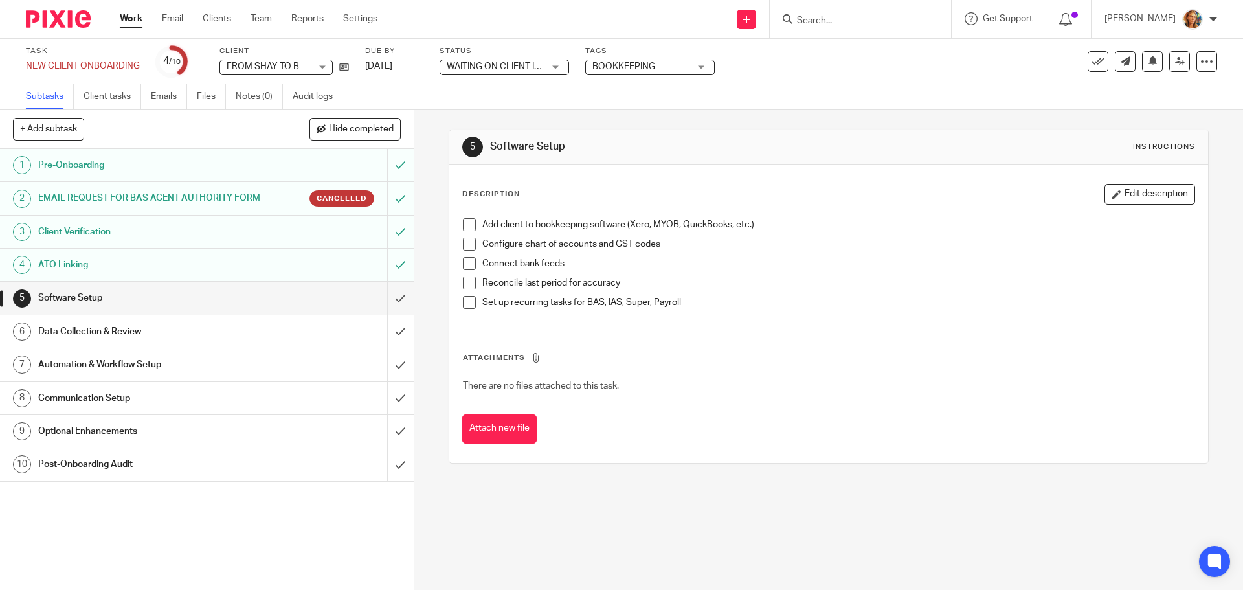
click at [330, 511] on div "1 Pre-Onboarding 2 EMAIL REQUEST FOR BAS AGENT AUTHORITY FORM Cancelled 3 Clien…" at bounding box center [207, 369] width 414 height 441
click at [665, 464] on div "5 Software Setup Instructions Description Edit description Add client to bookke…" at bounding box center [828, 296] width 759 height 373
click at [198, 341] on h1 "Data Collection & Review" at bounding box center [150, 331] width 224 height 19
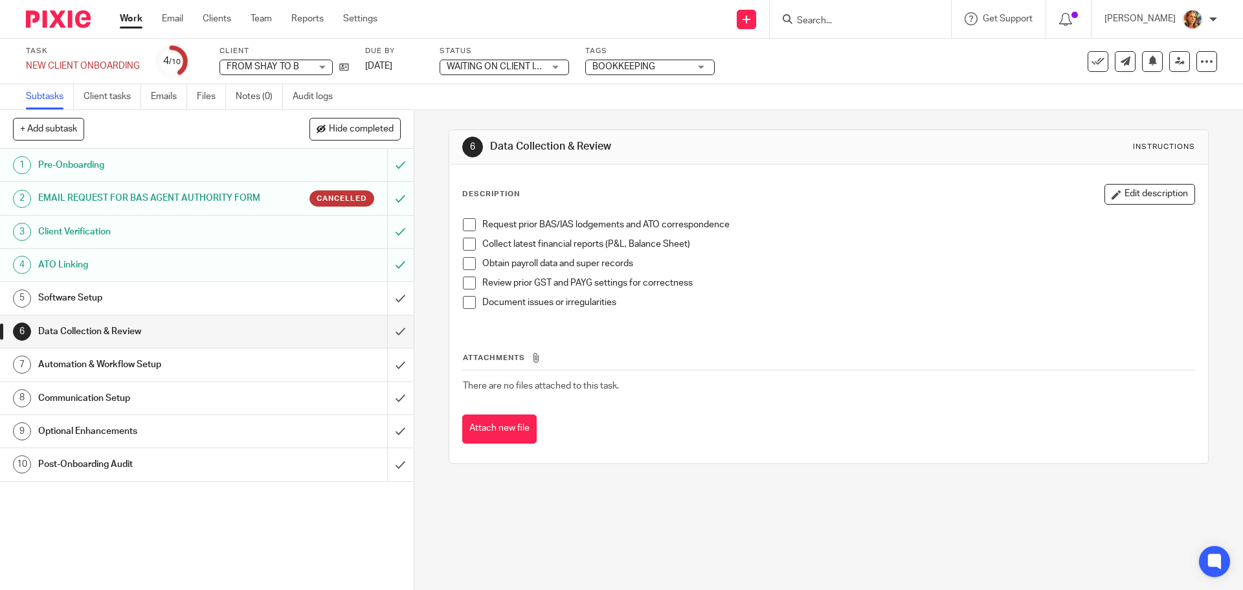
click at [329, 300] on link "5 Software Setup" at bounding box center [193, 298] width 387 height 32
